Goal: Information Seeking & Learning: Learn about a topic

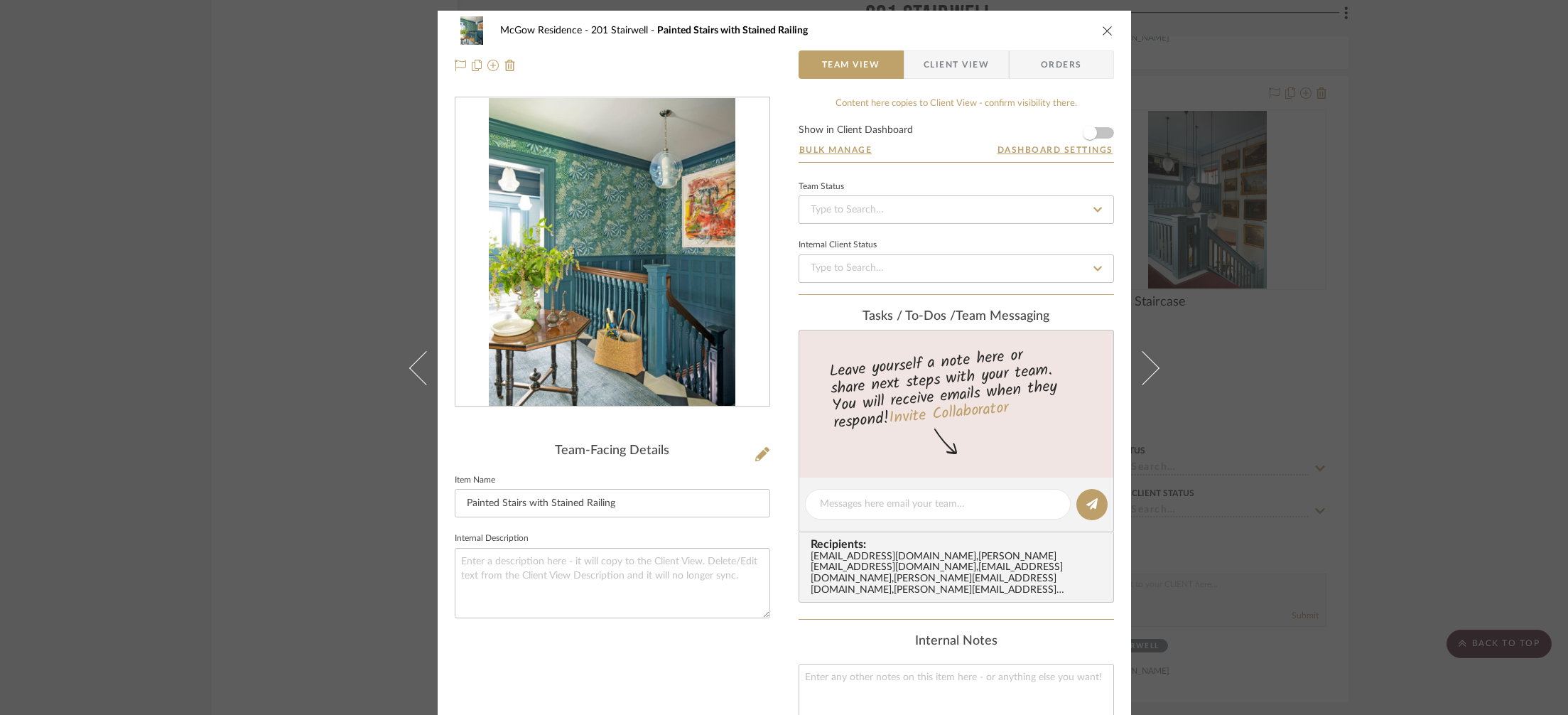
click at [1344, 298] on div "McGow Residence 201 Stairwell Painted Stairs with Stained Railing Team View Cli…" at bounding box center [784, 358] width 1568 height 715
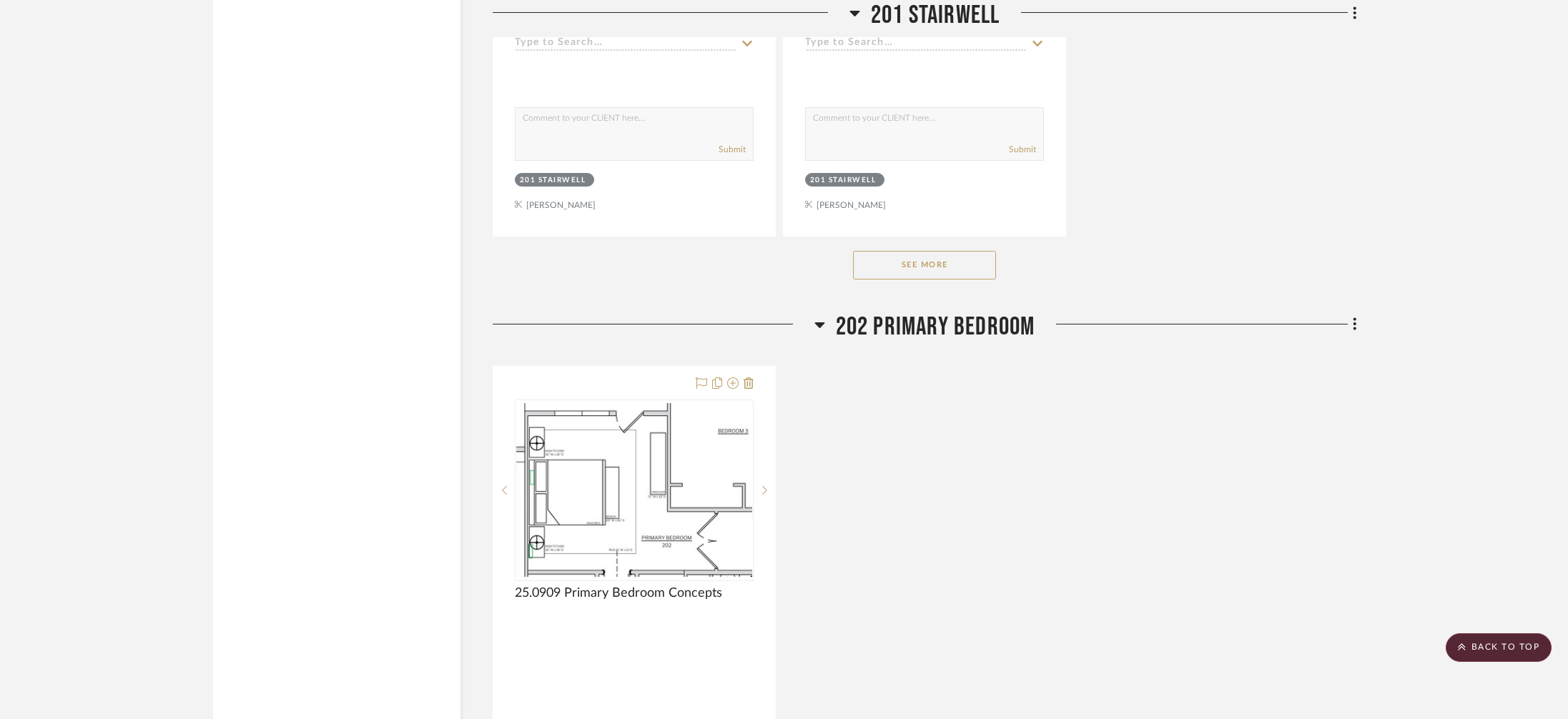
scroll to position [12366, 0]
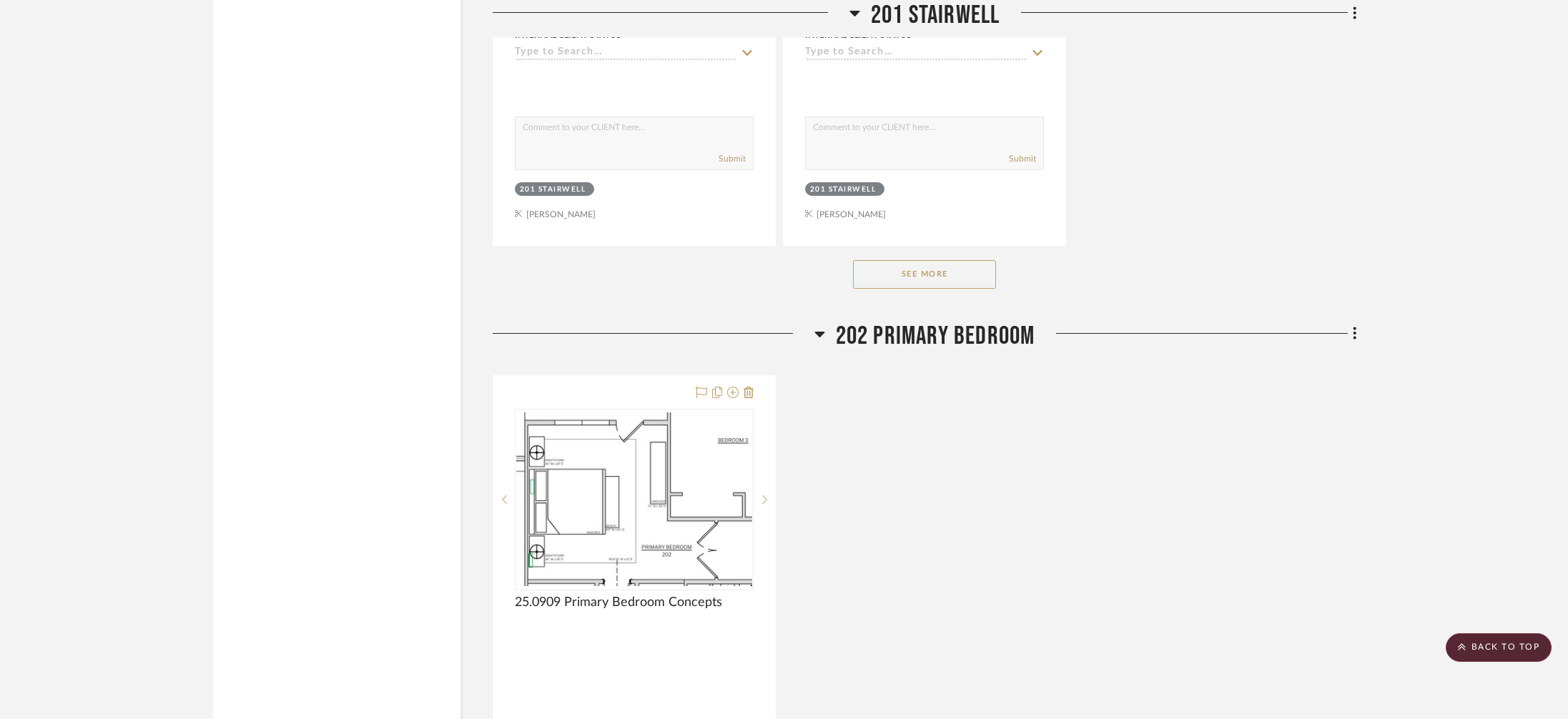
click at [932, 260] on button "See More" at bounding box center [925, 274] width 143 height 29
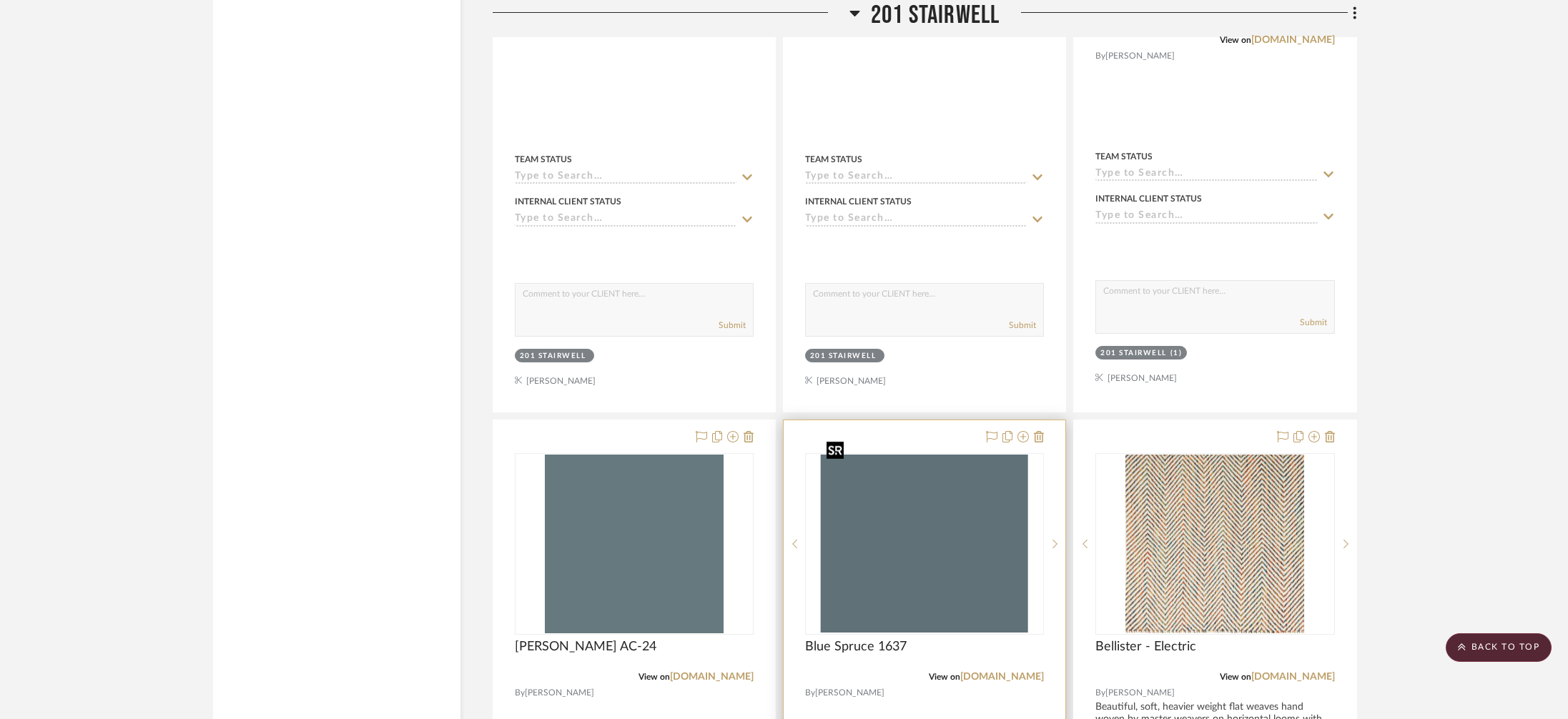
scroll to position [12254, 0]
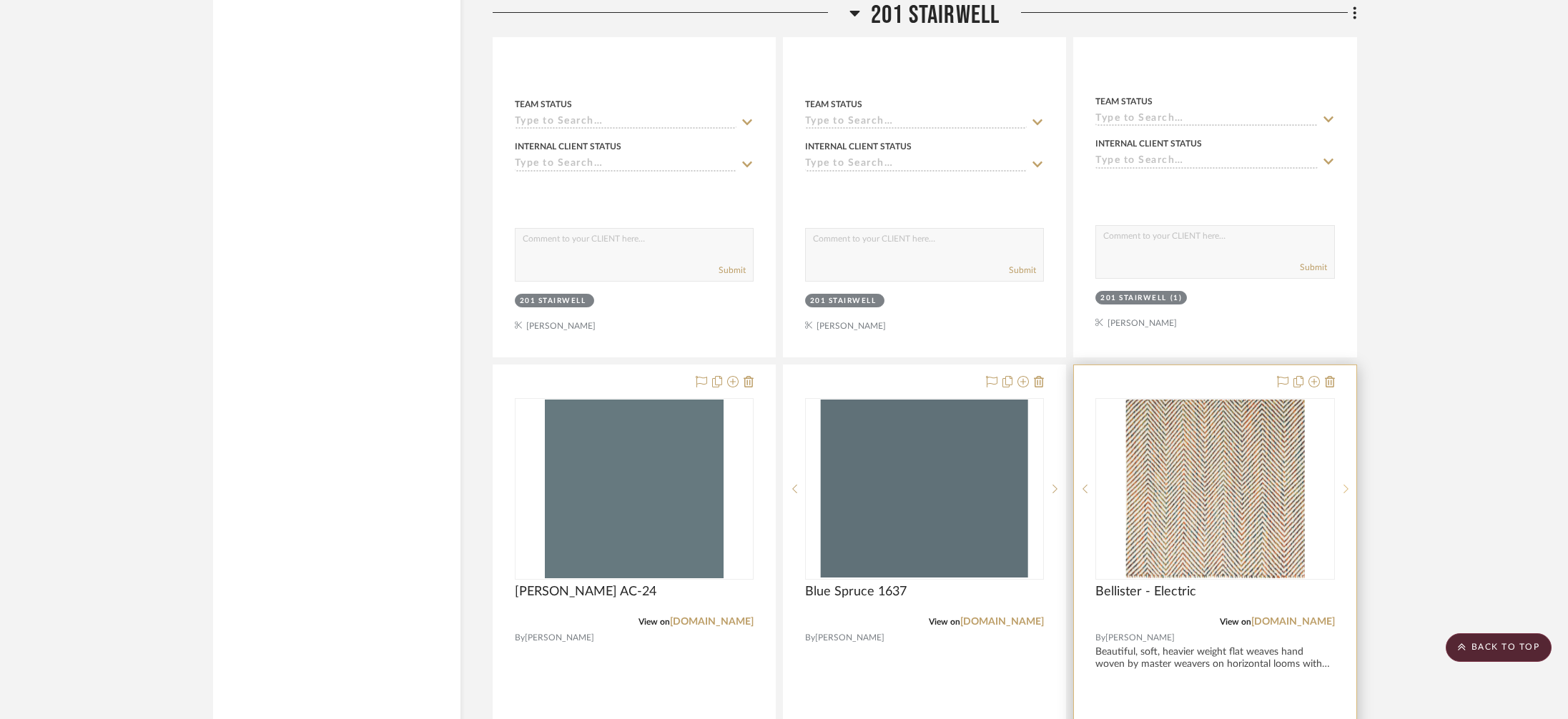
click at [1351, 484] on sr-next-btn at bounding box center [1346, 489] width 21 height 10
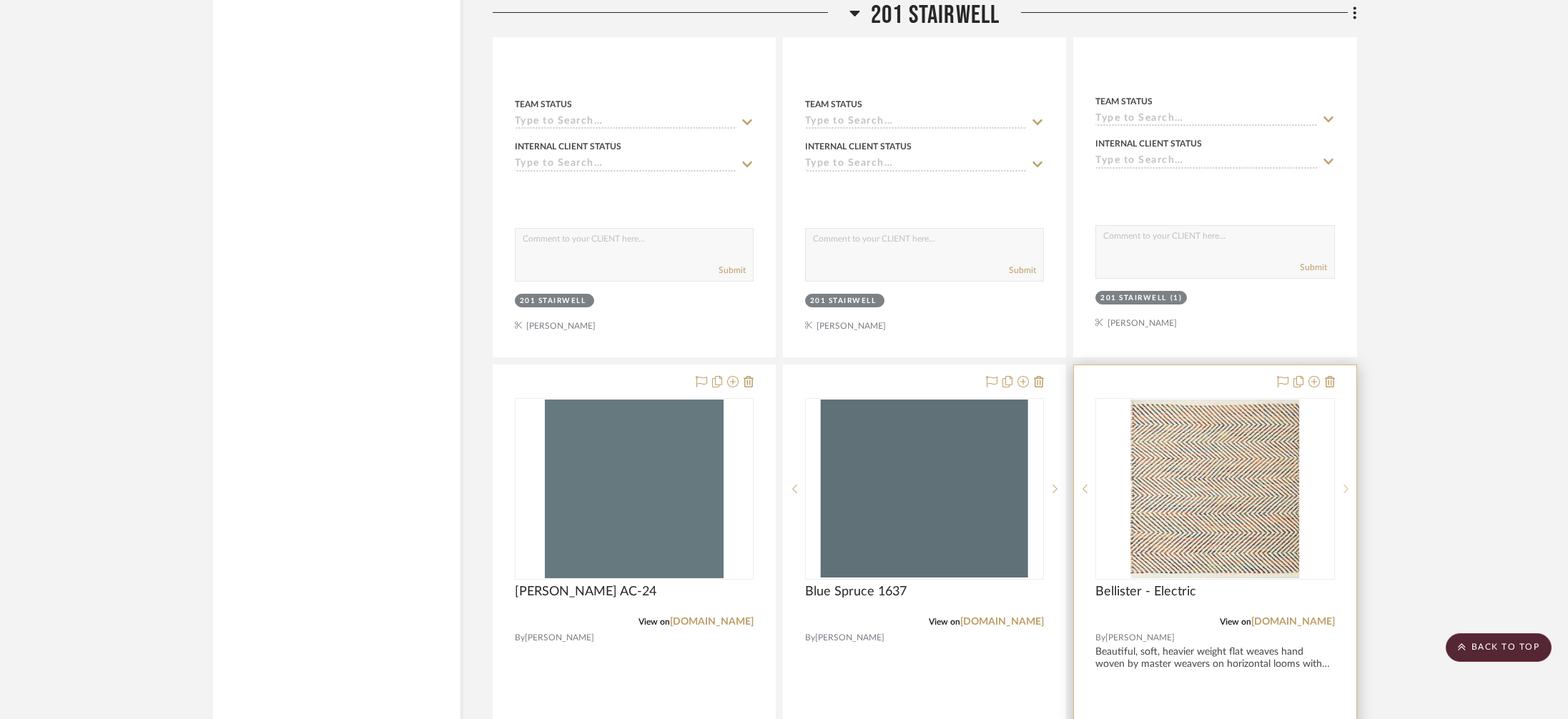
click at [1351, 484] on sr-next-btn at bounding box center [1346, 489] width 21 height 10
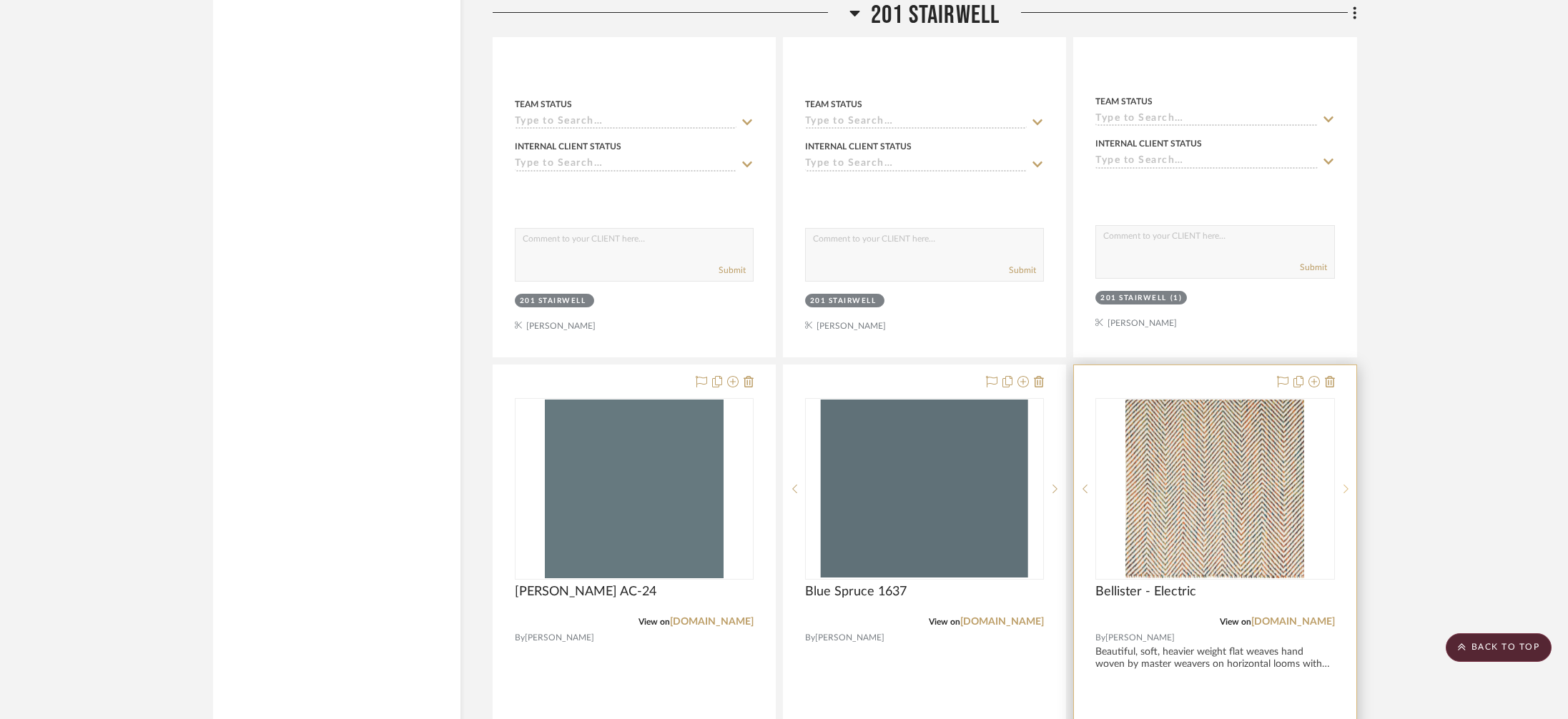
click at [1351, 484] on sr-next-btn at bounding box center [1346, 489] width 21 height 10
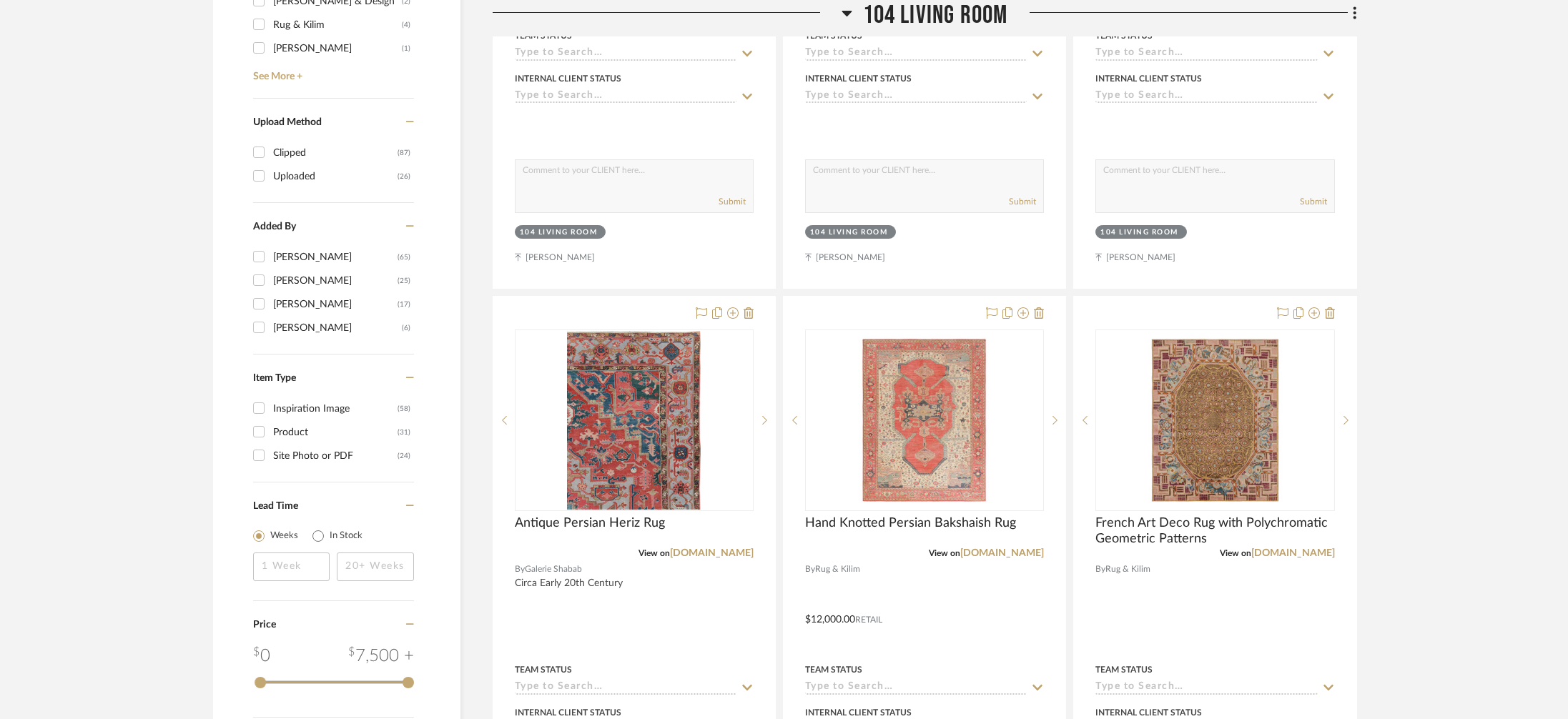
scroll to position [906, 0]
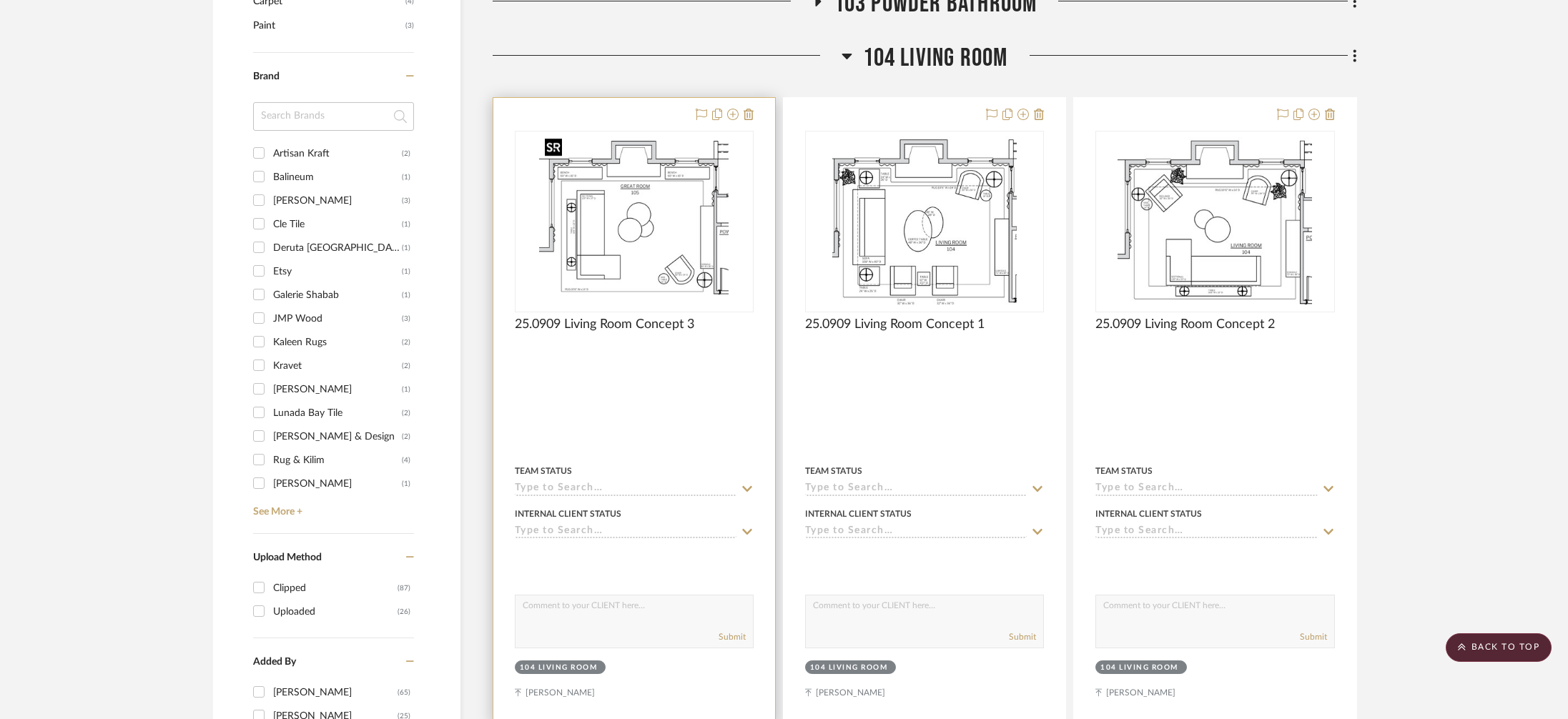
click at [675, 186] on img "0" at bounding box center [633, 221] width 188 height 179
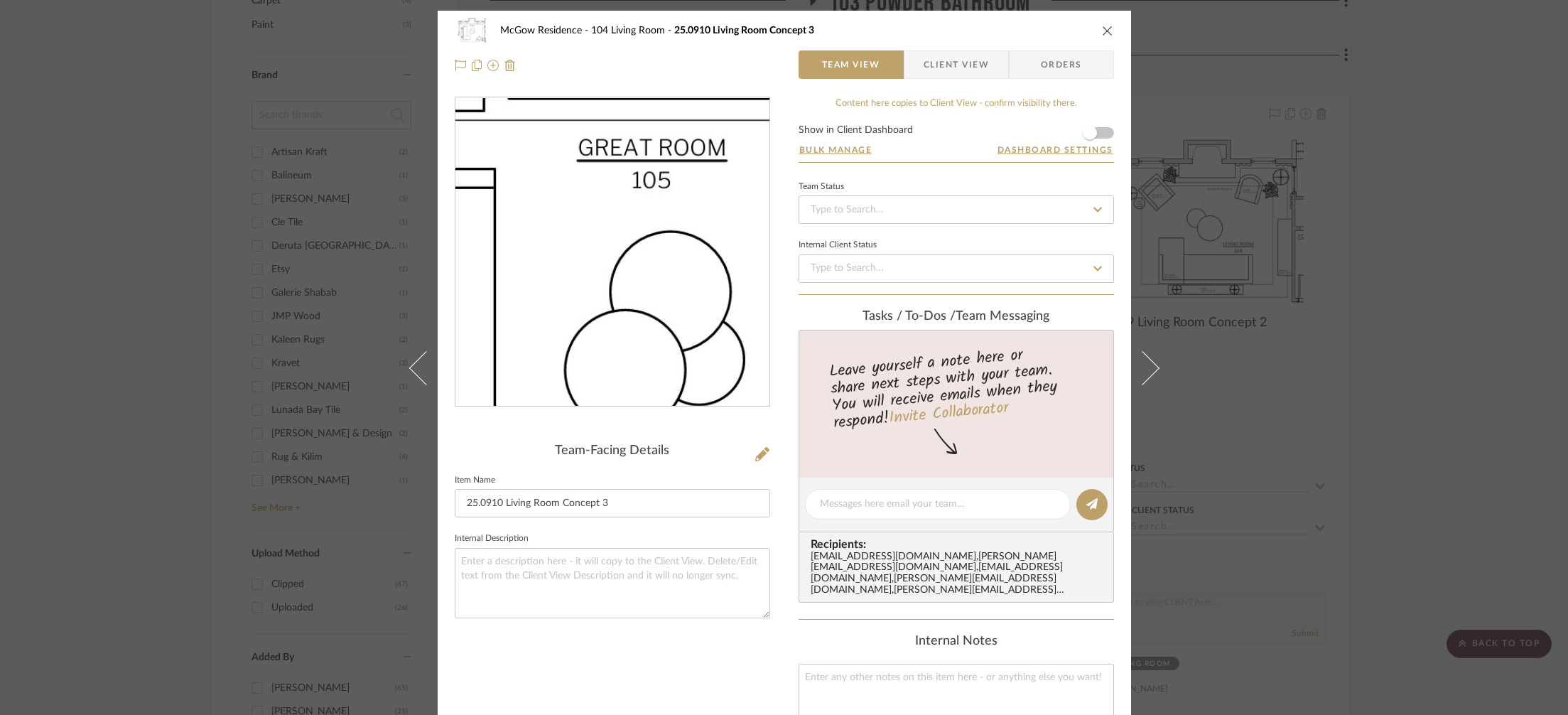
click at [598, 229] on img "0" at bounding box center [612, 252] width 307 height 308
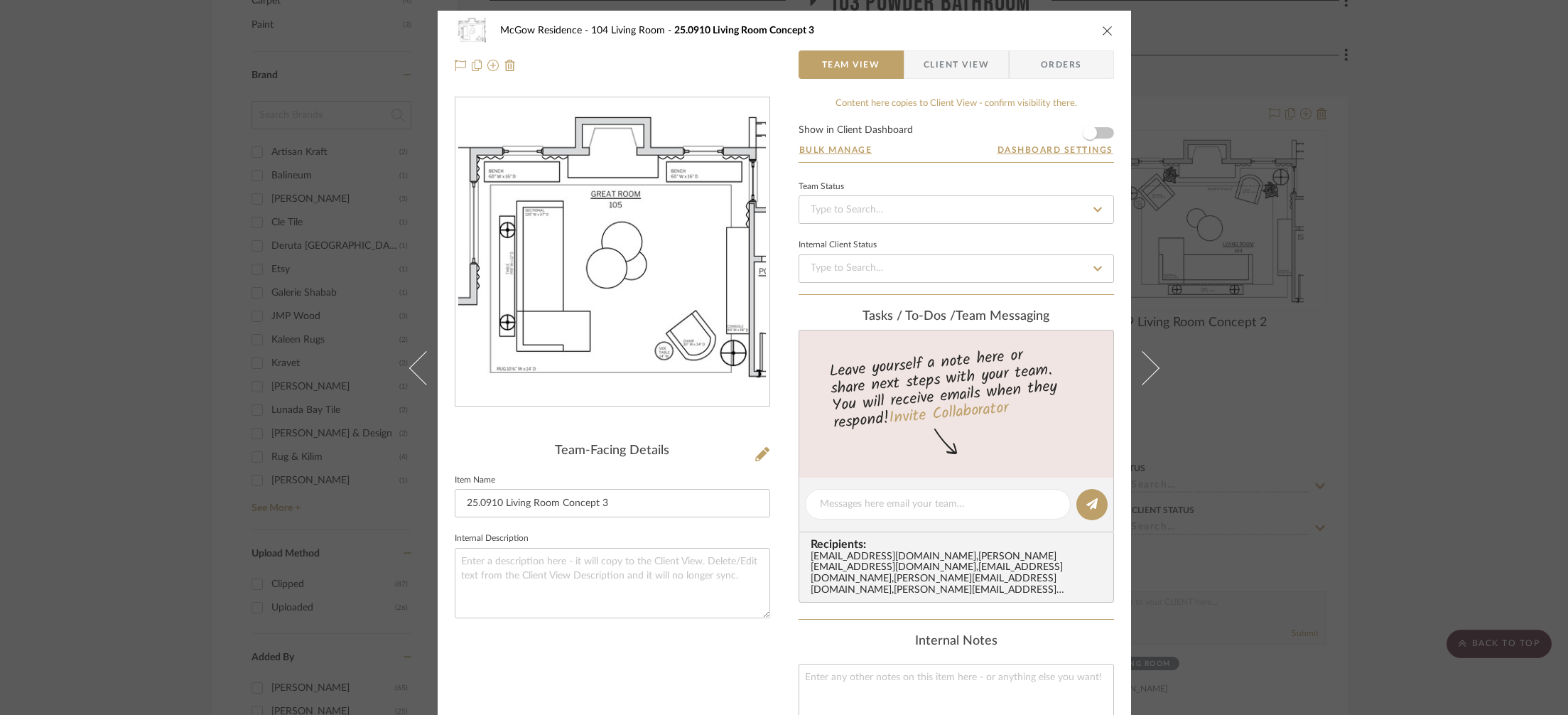
click at [199, 205] on div "McGow Residence 104 Living Room 25.0910 Living Room Concept 3 Team View Client …" at bounding box center [784, 358] width 1568 height 715
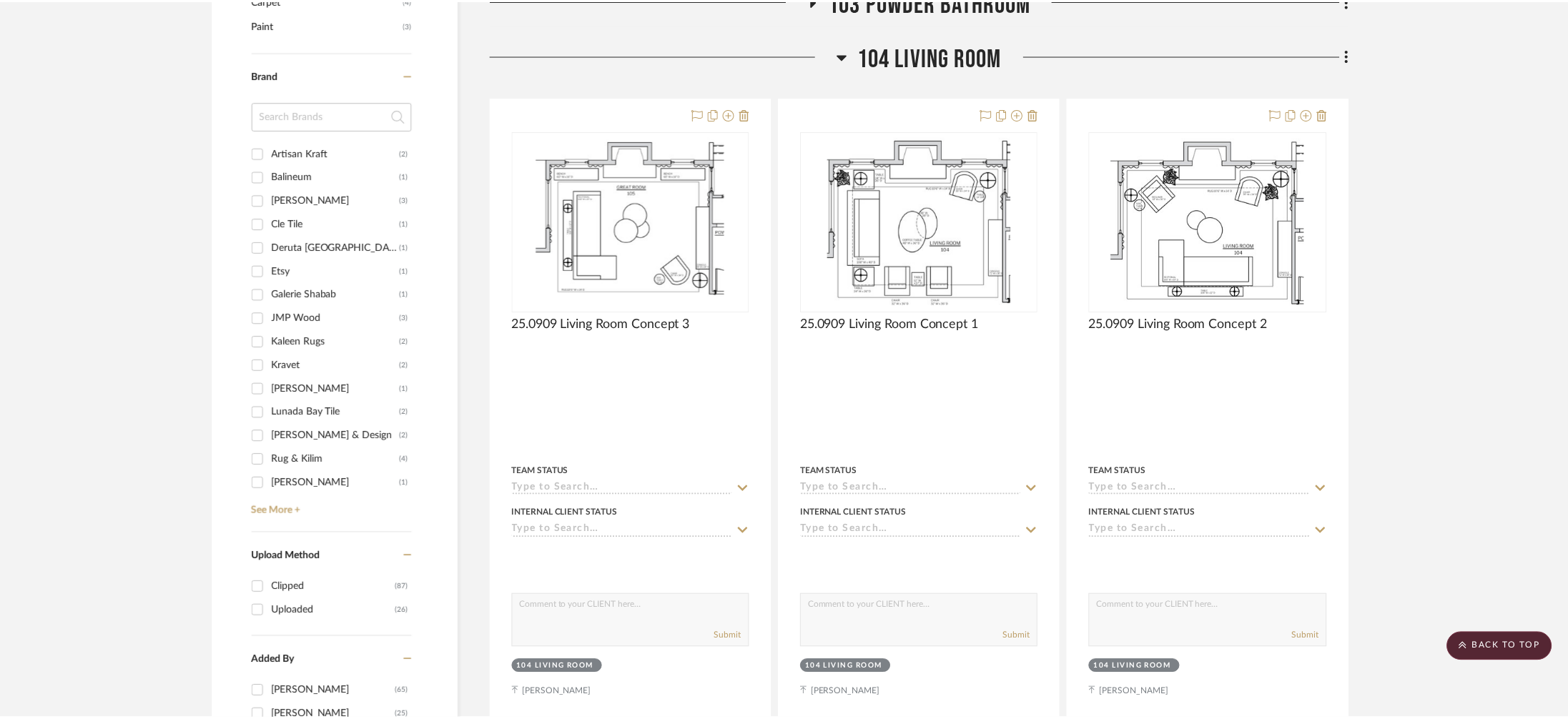
scroll to position [906, 0]
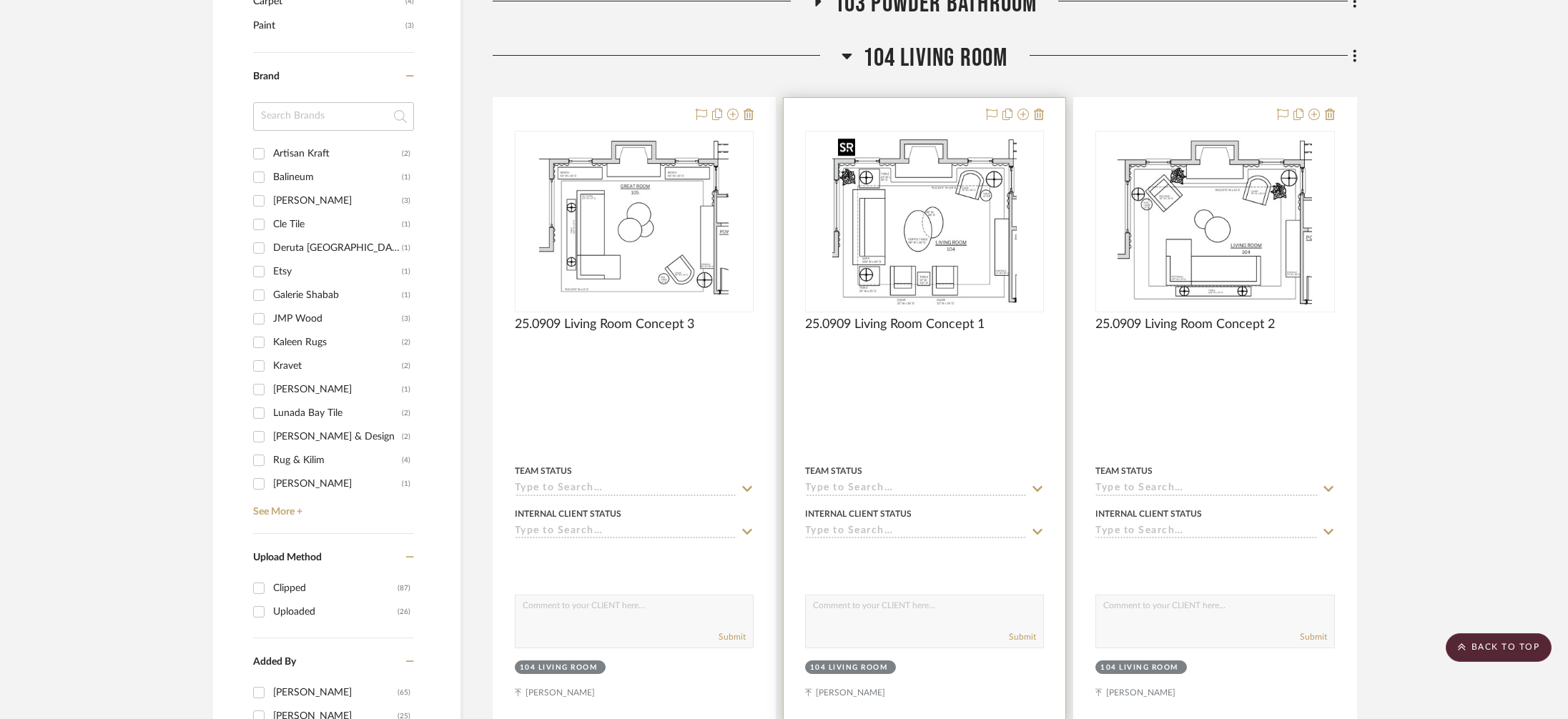
click at [976, 246] on img "0" at bounding box center [924, 221] width 183 height 179
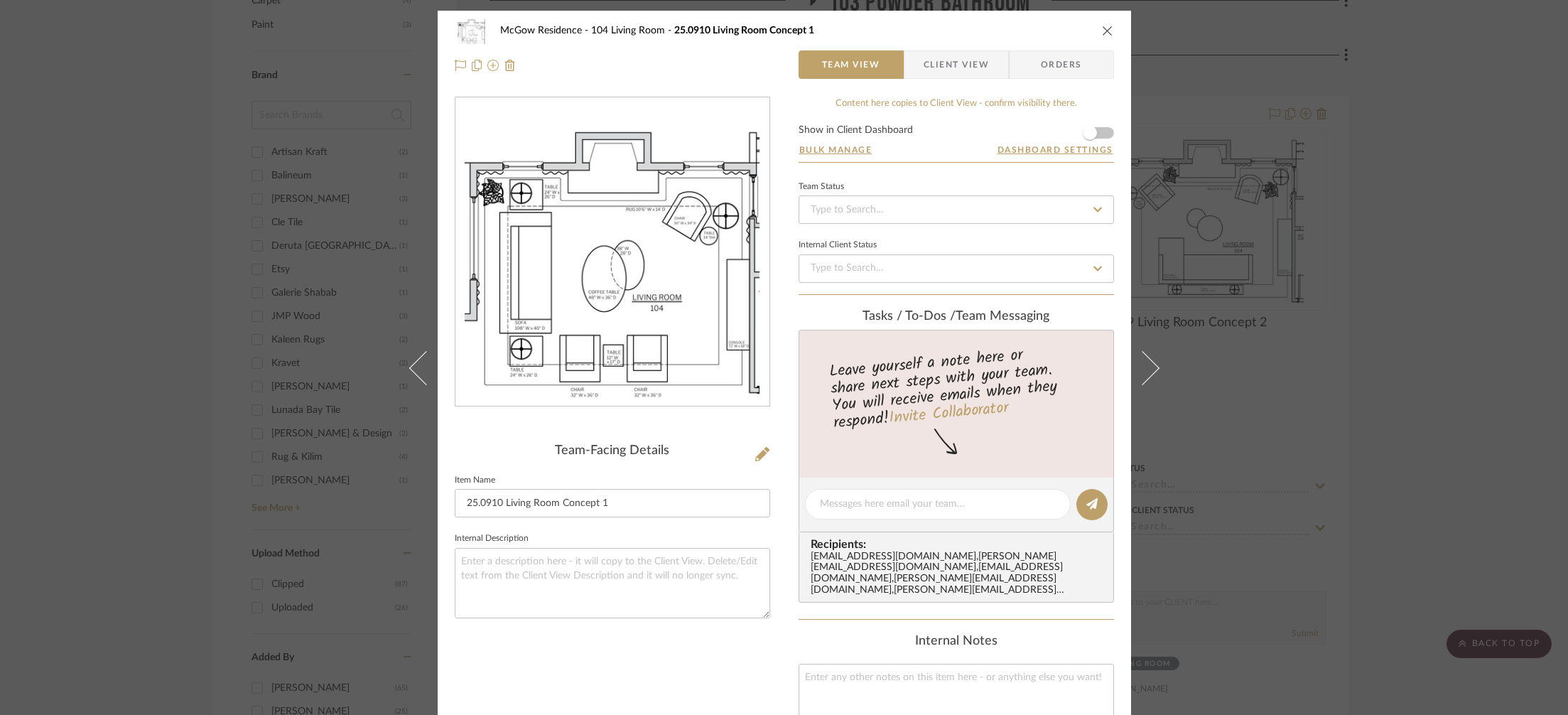
click at [701, 244] on img "0" at bounding box center [612, 252] width 296 height 308
